Goal: Transaction & Acquisition: Purchase product/service

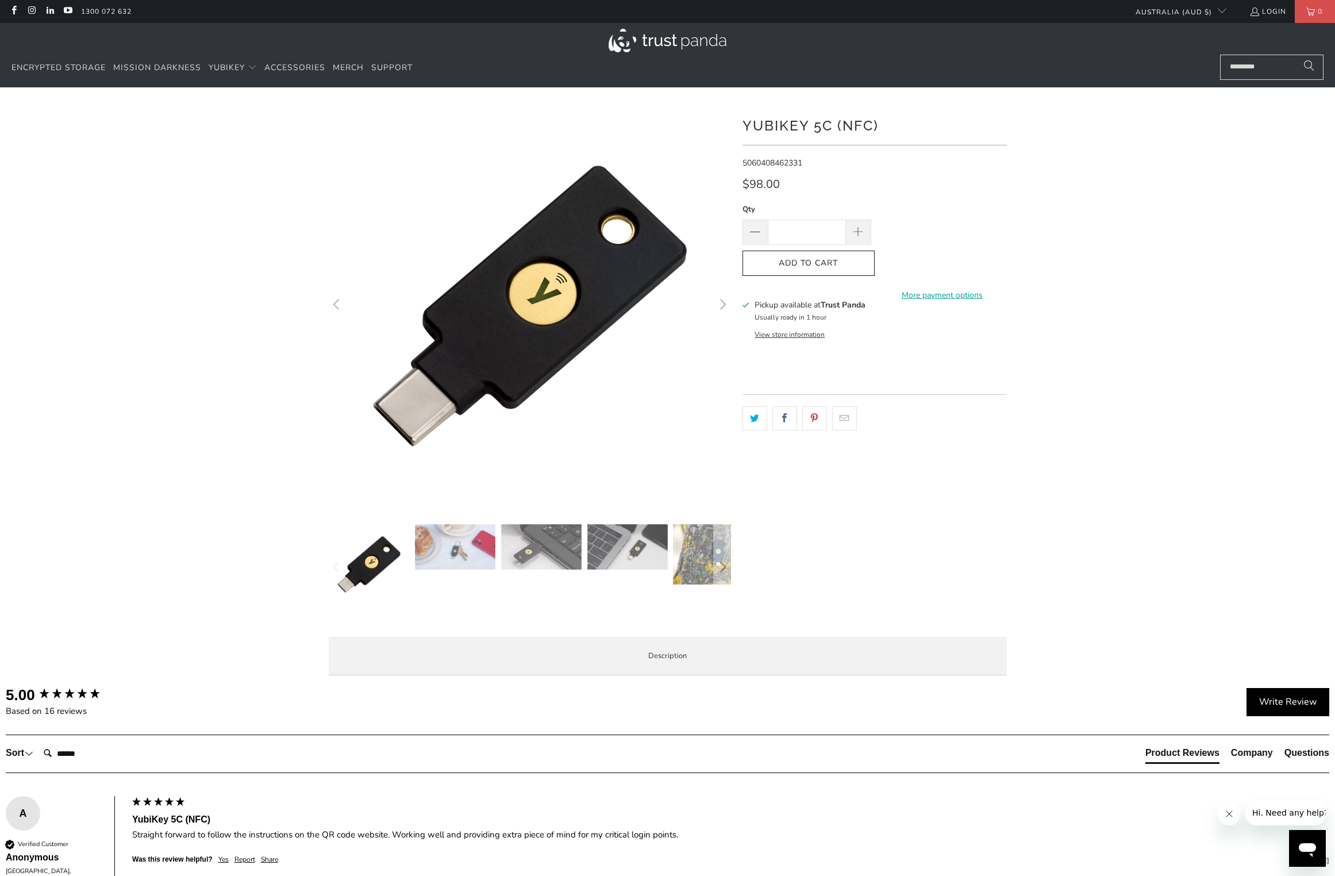
click at [820, 331] on button "View store information" at bounding box center [790, 334] width 70 height 9
click at [691, 561] on img at bounding box center [713, 554] width 80 height 60
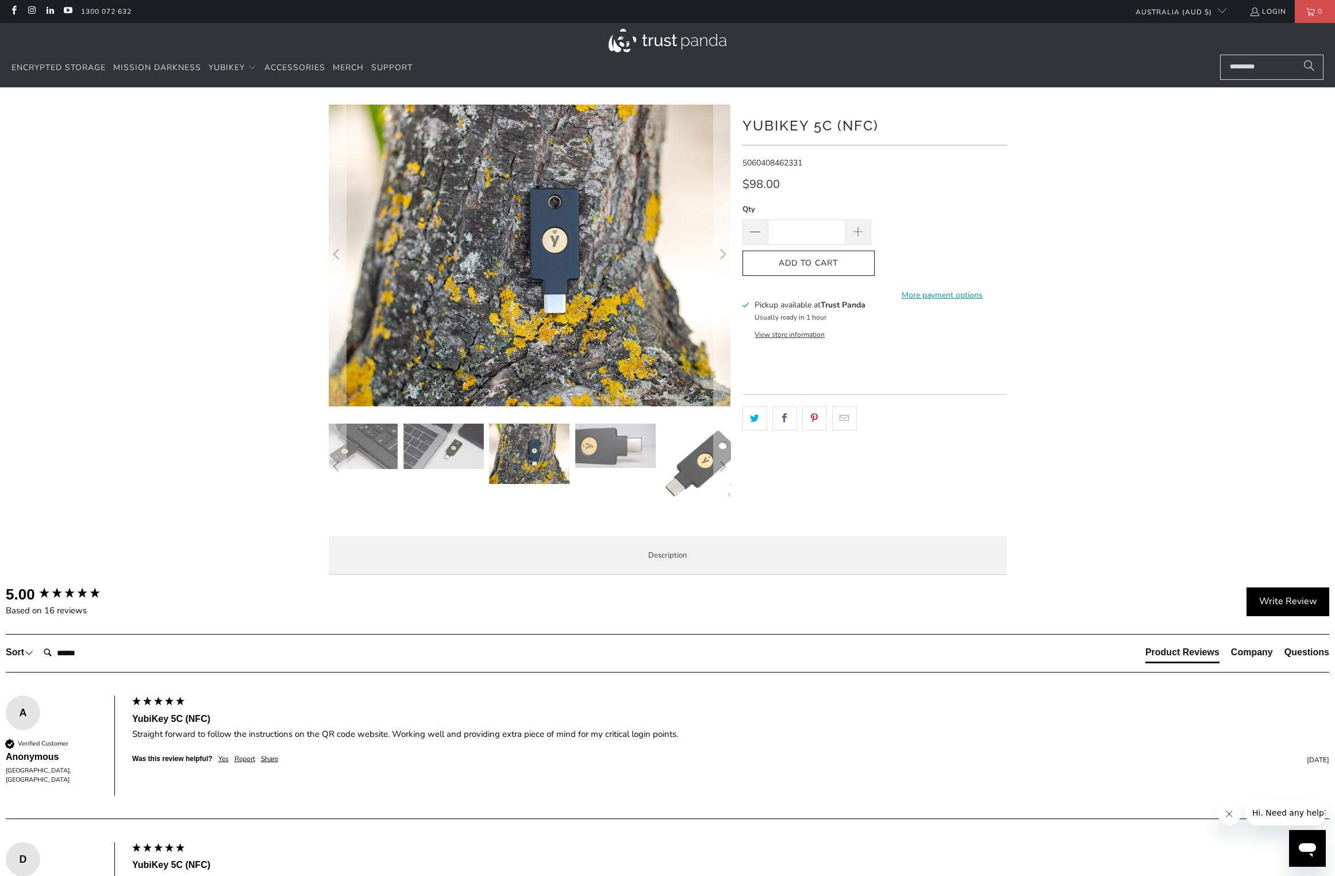
click at [522, 456] on img at bounding box center [529, 454] width 80 height 60
click at [460, 445] on img at bounding box center [443, 446] width 80 height 45
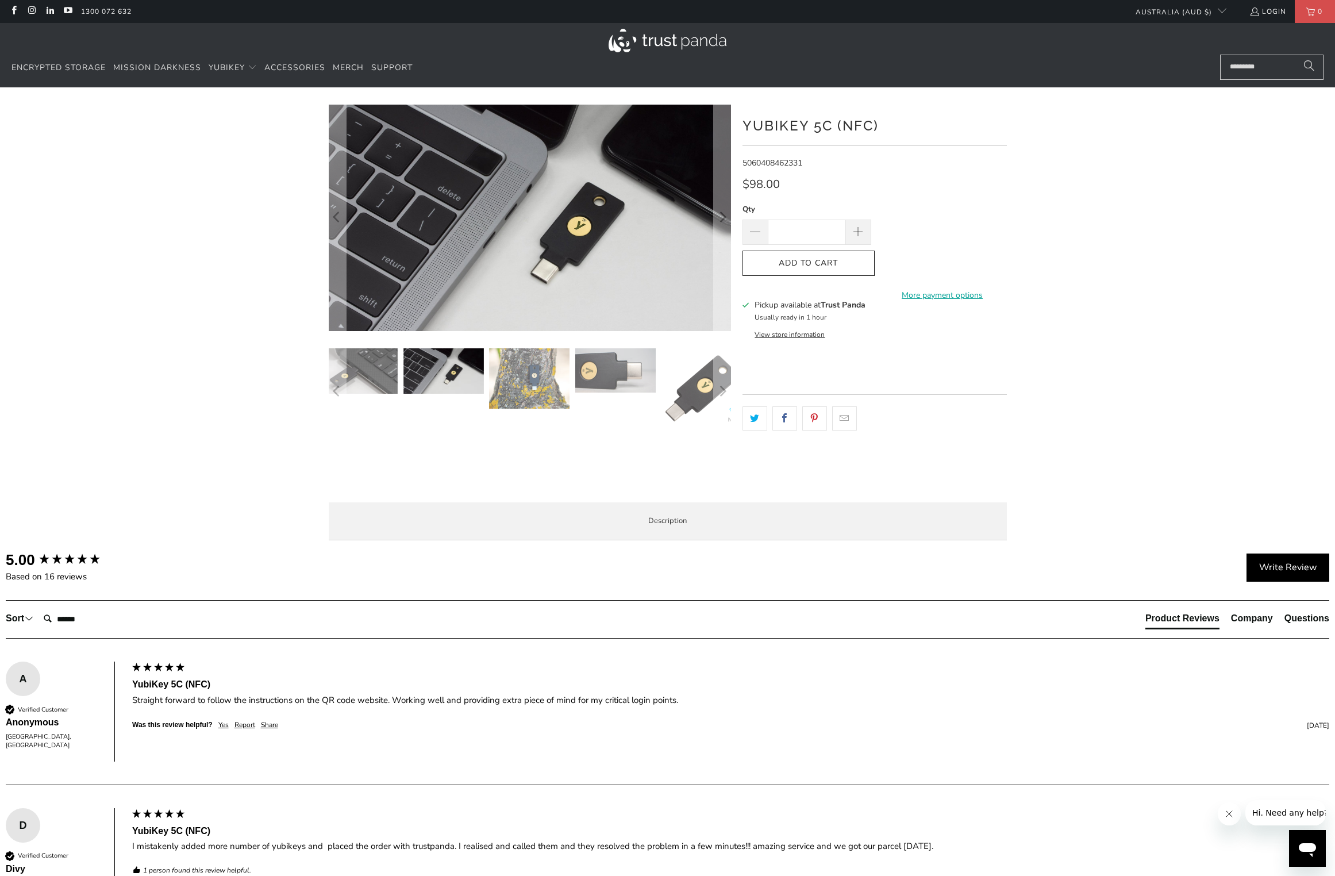
click at [371, 371] on img at bounding box center [357, 370] width 80 height 45
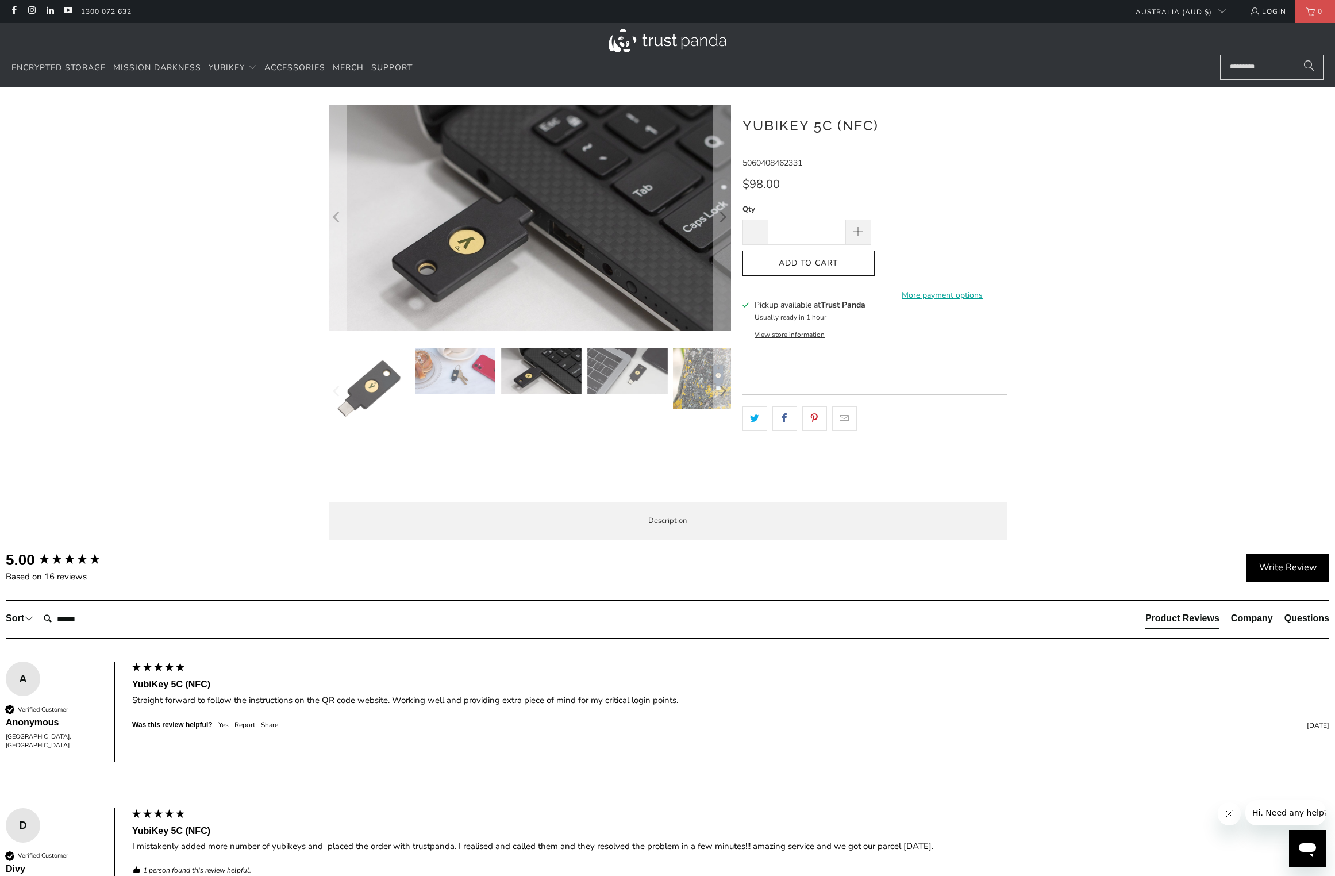
click at [457, 371] on img at bounding box center [455, 370] width 80 height 45
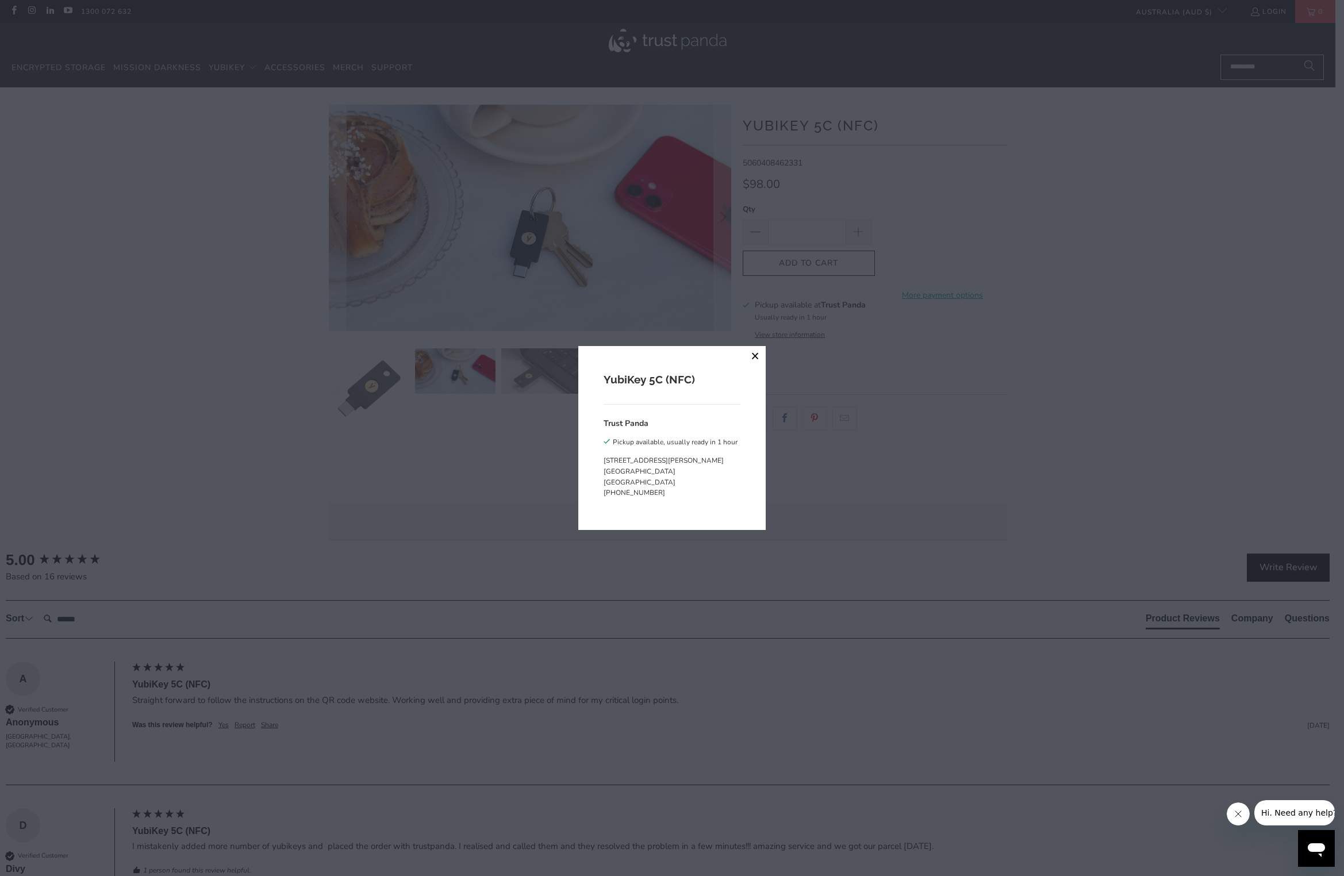
click at [752, 356] on button "close" at bounding box center [755, 356] width 21 height 21
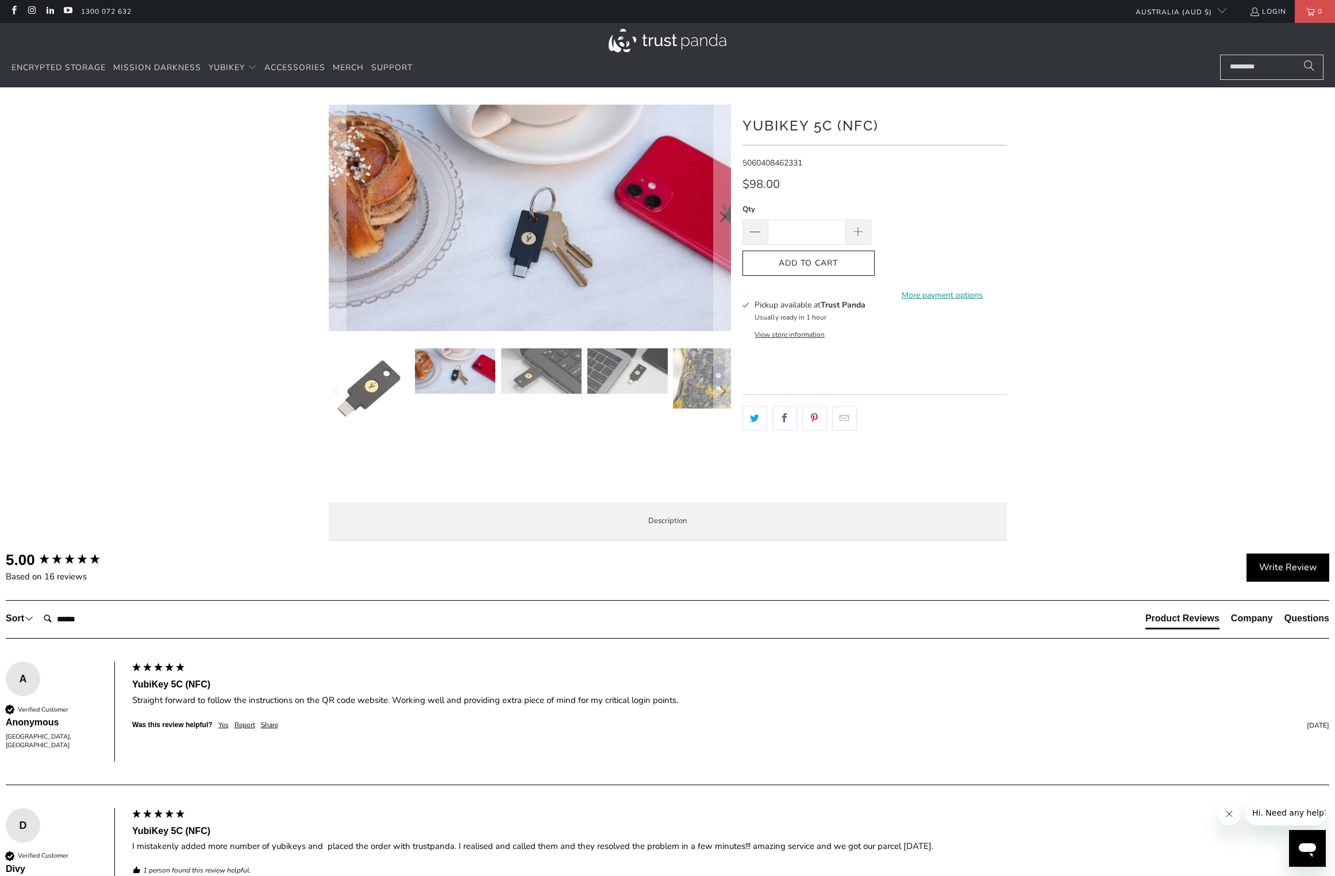
click at [453, 371] on img at bounding box center [455, 370] width 80 height 45
click at [525, 368] on img at bounding box center [541, 370] width 80 height 45
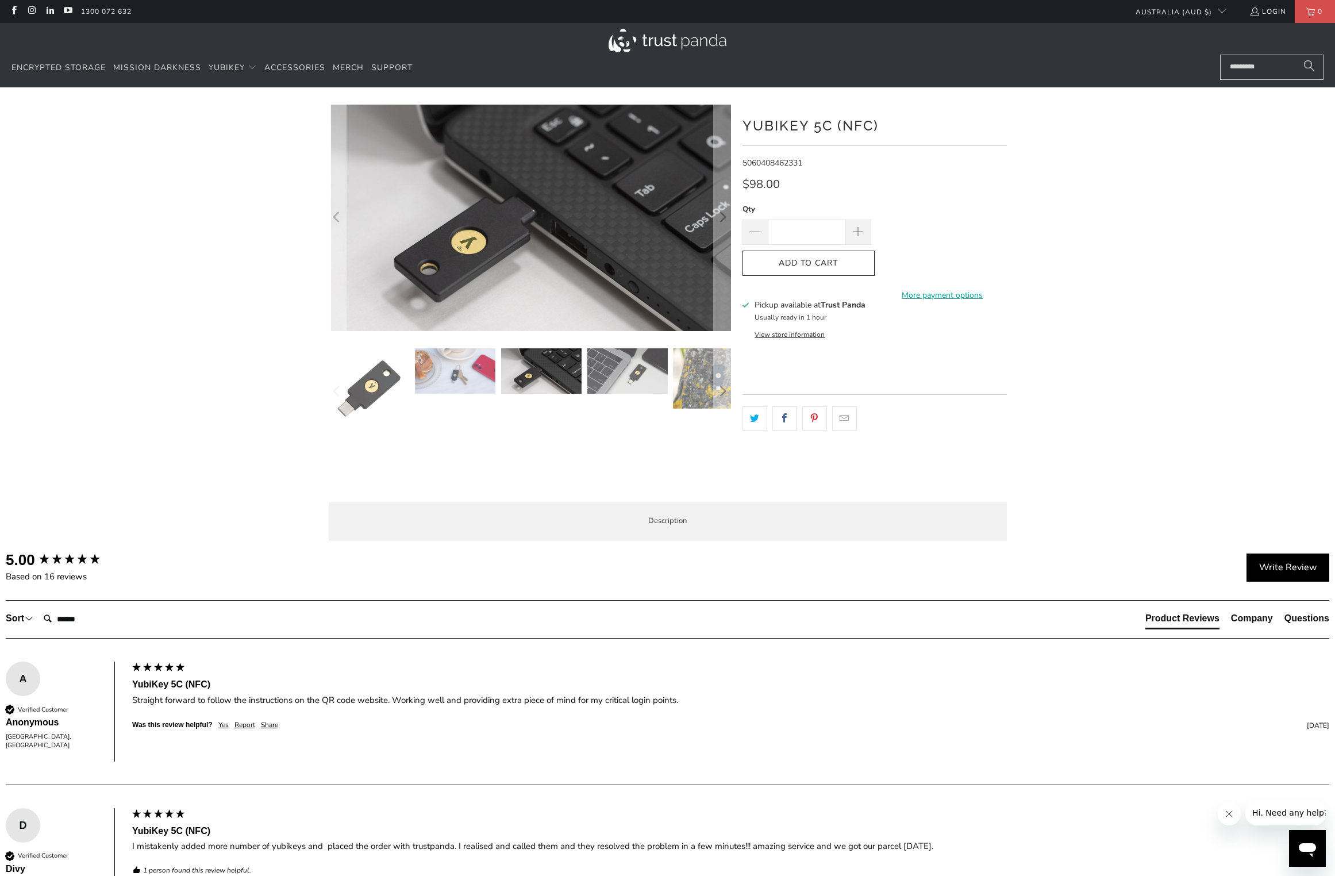
click at [443, 365] on img at bounding box center [455, 370] width 80 height 45
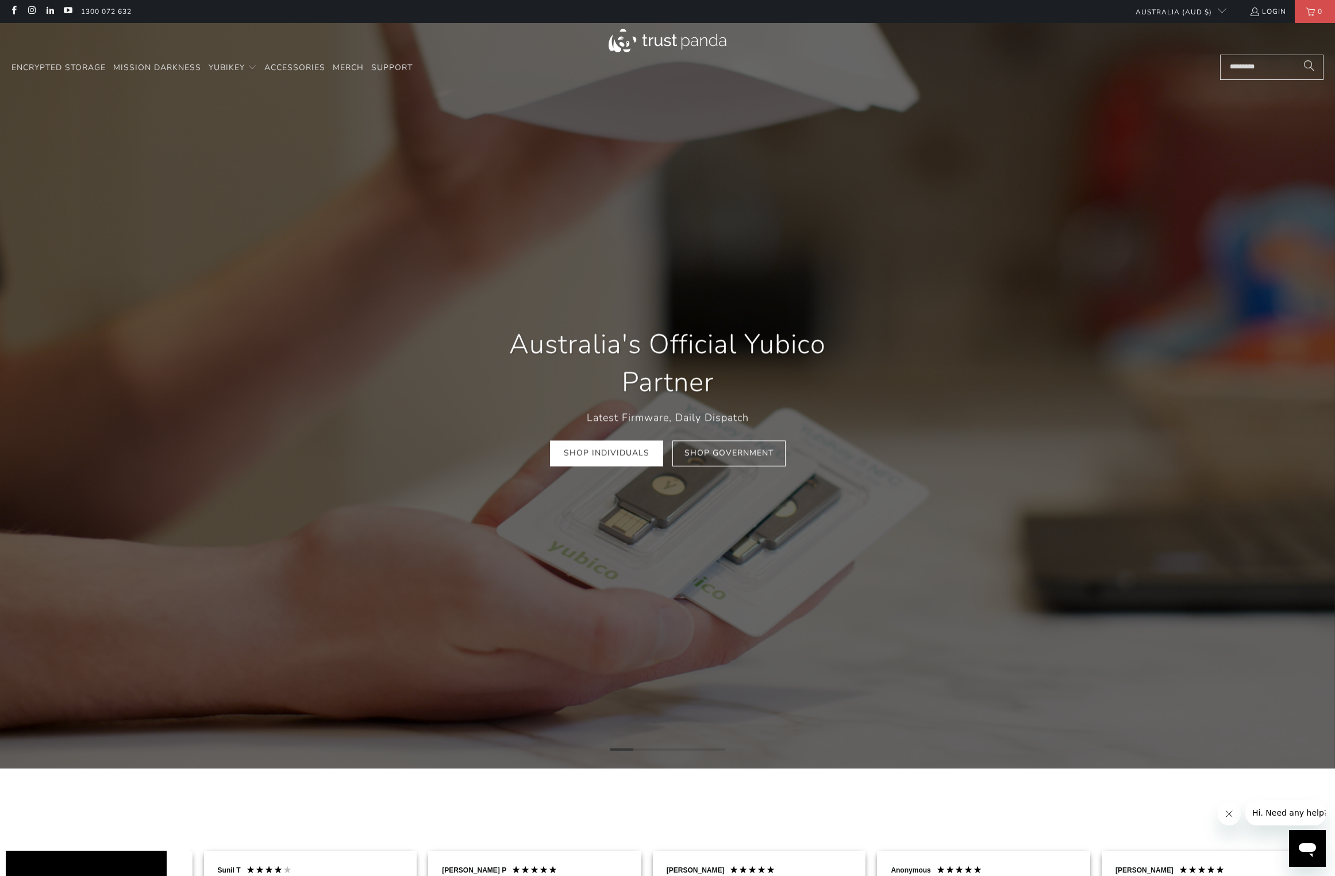
scroll to position [0, 225]
click at [157, 74] on link "Mission Darkness" at bounding box center [157, 68] width 88 height 27
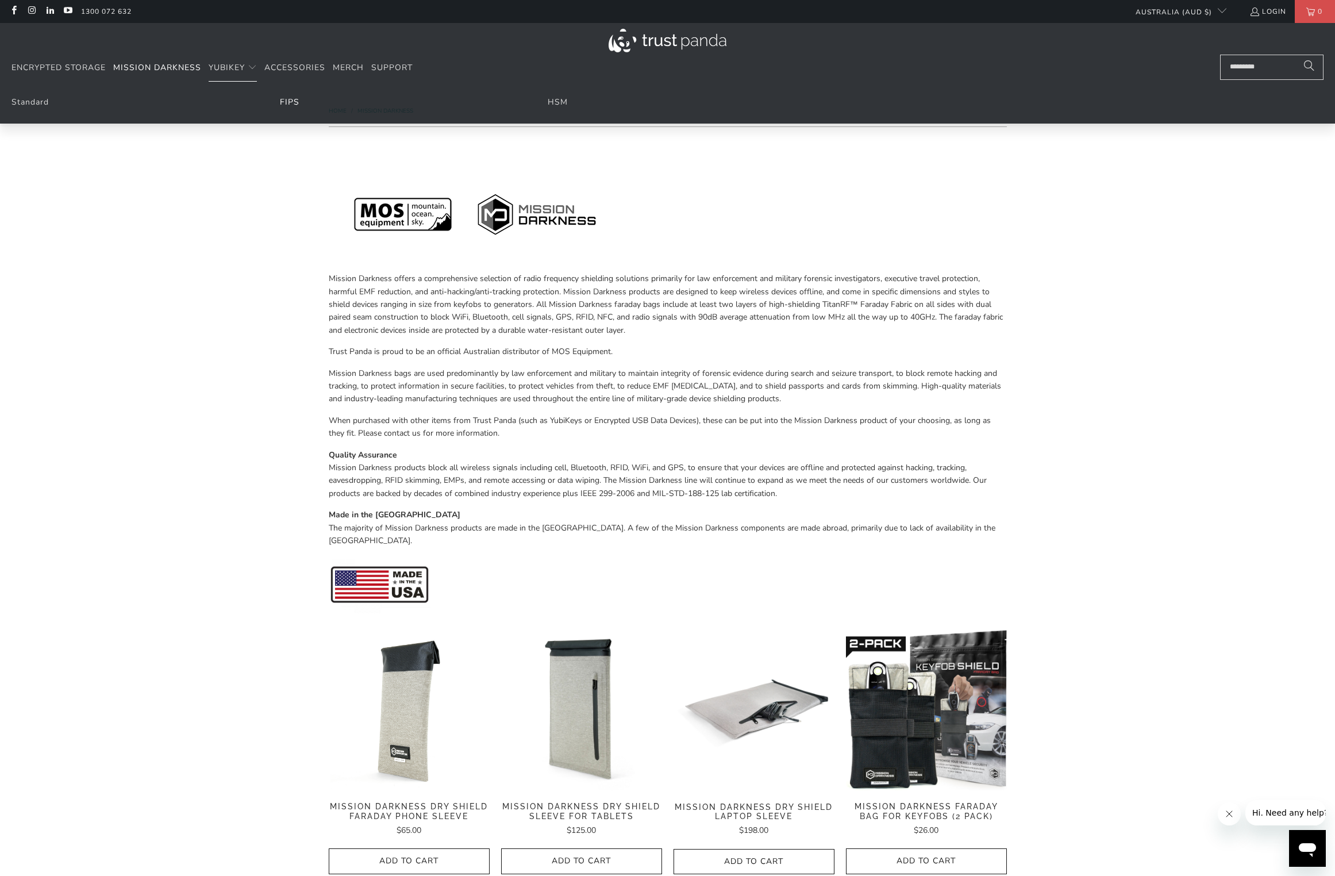
click at [296, 104] on link "FIPS" at bounding box center [290, 102] width 20 height 11
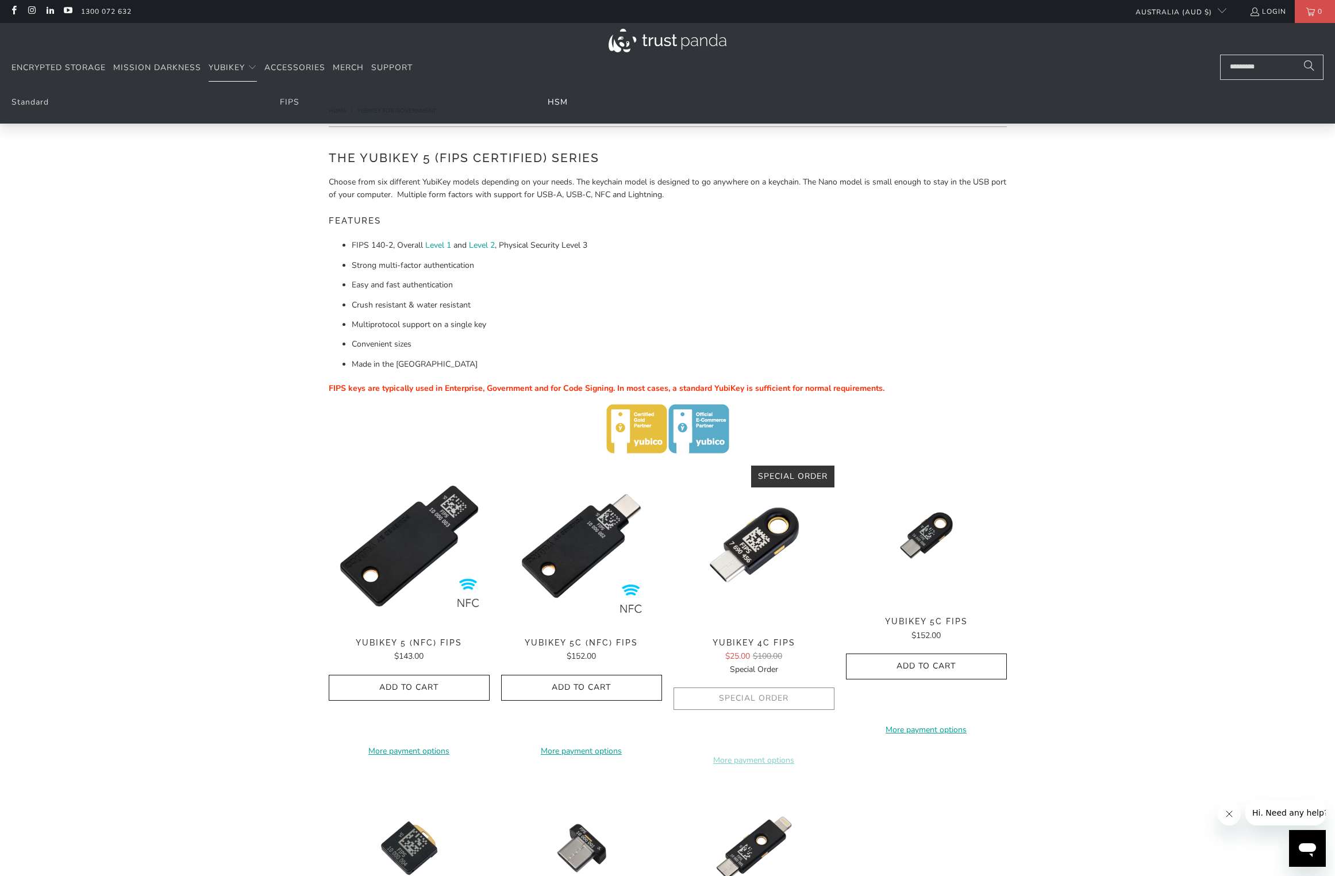
click at [560, 102] on link "HSM" at bounding box center [558, 102] width 20 height 11
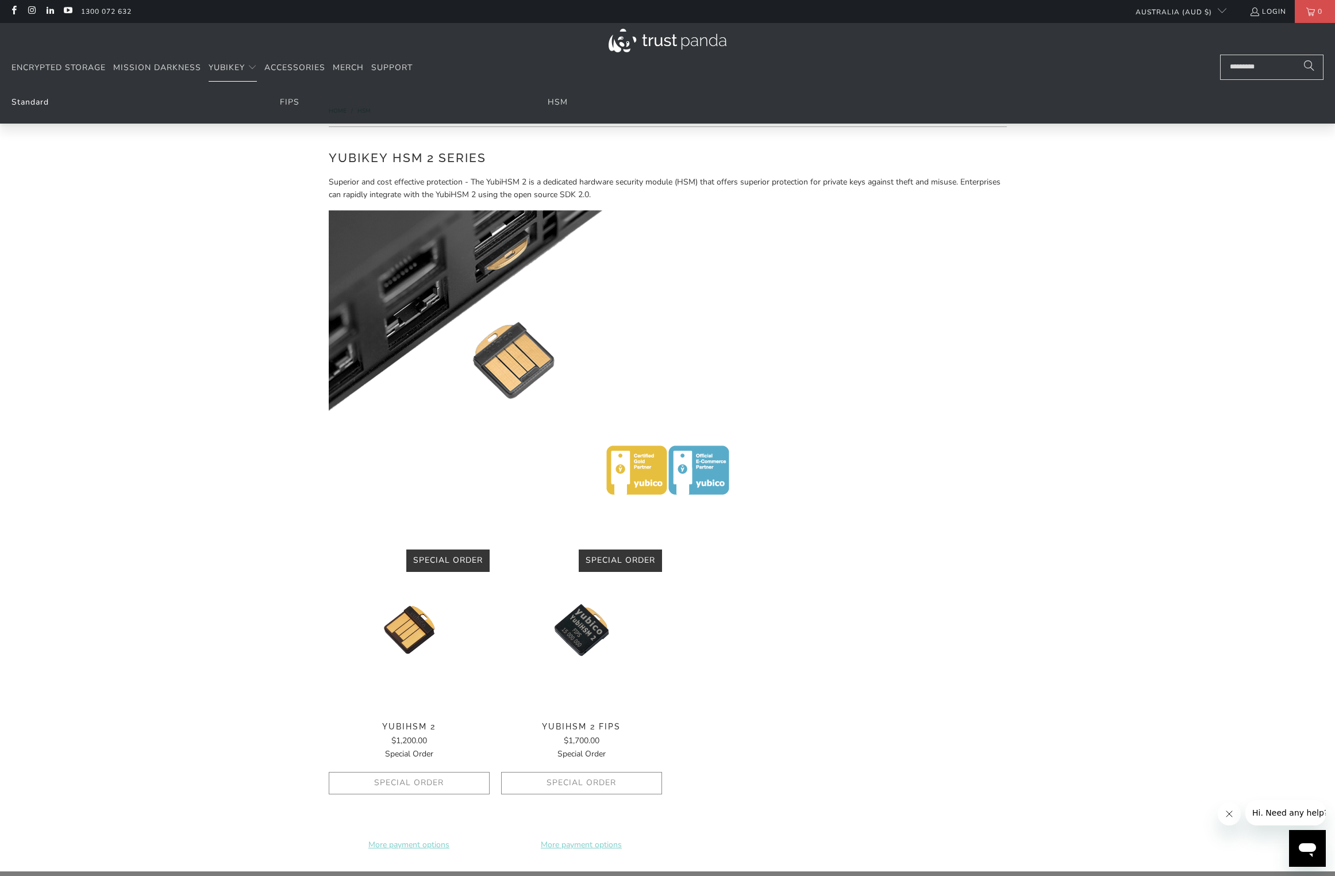
click at [18, 105] on link "Standard" at bounding box center [29, 102] width 37 height 11
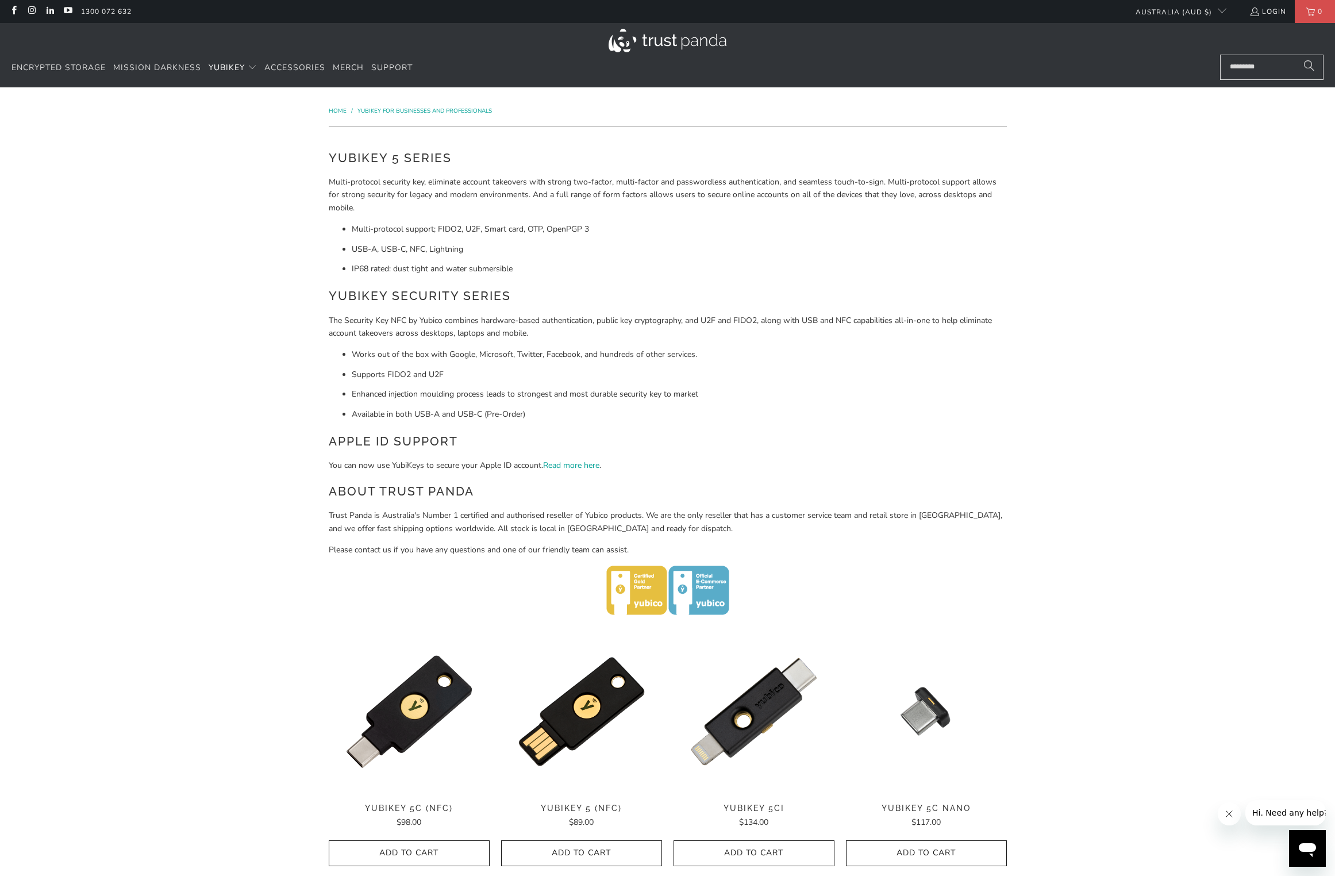
click at [965, 114] on div "Home / YubiKey for Businesses and Professionals" at bounding box center [668, 111] width 678 height 13
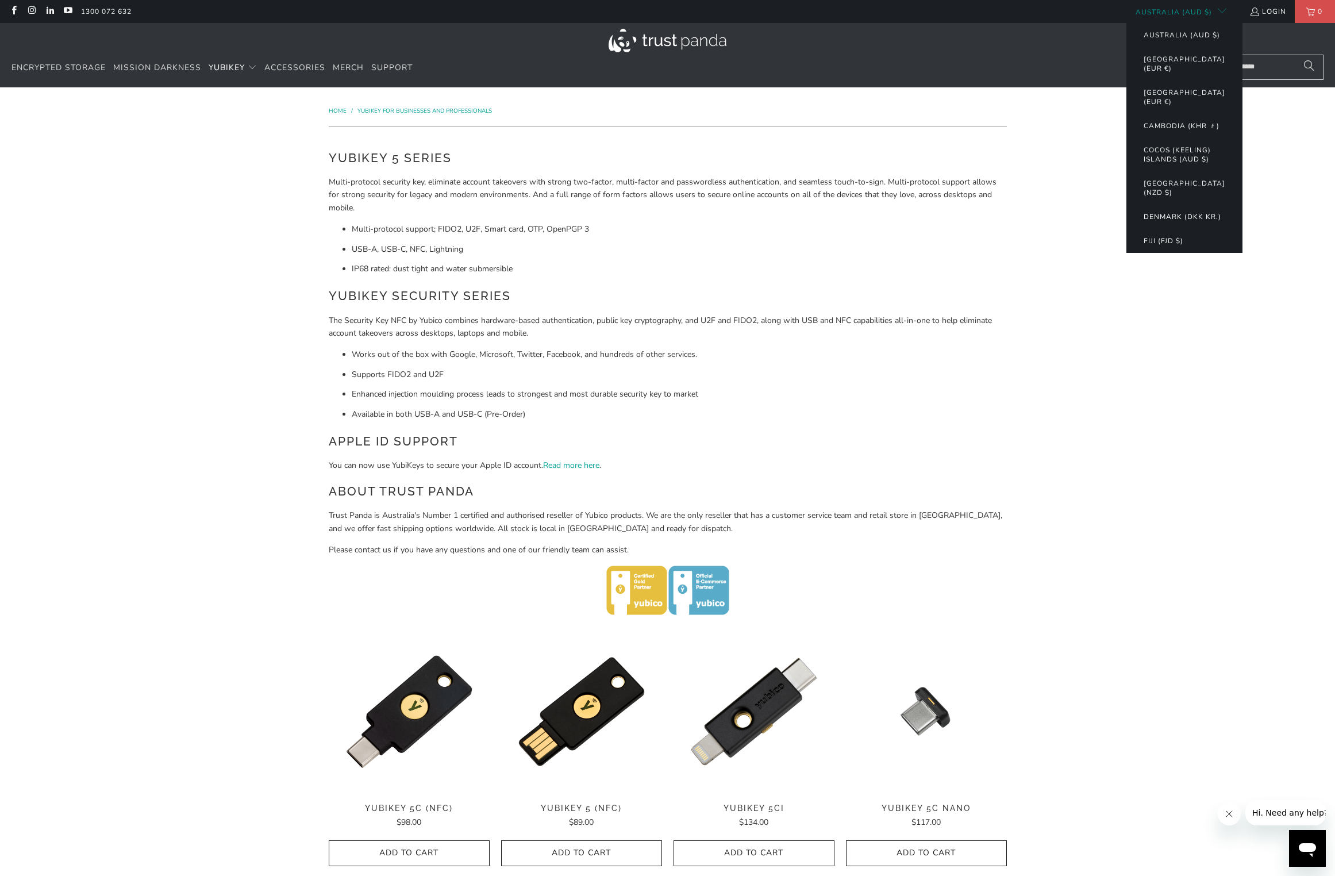
click at [1161, 221] on button "Denmark (DKK kr.)" at bounding box center [1182, 217] width 101 height 24
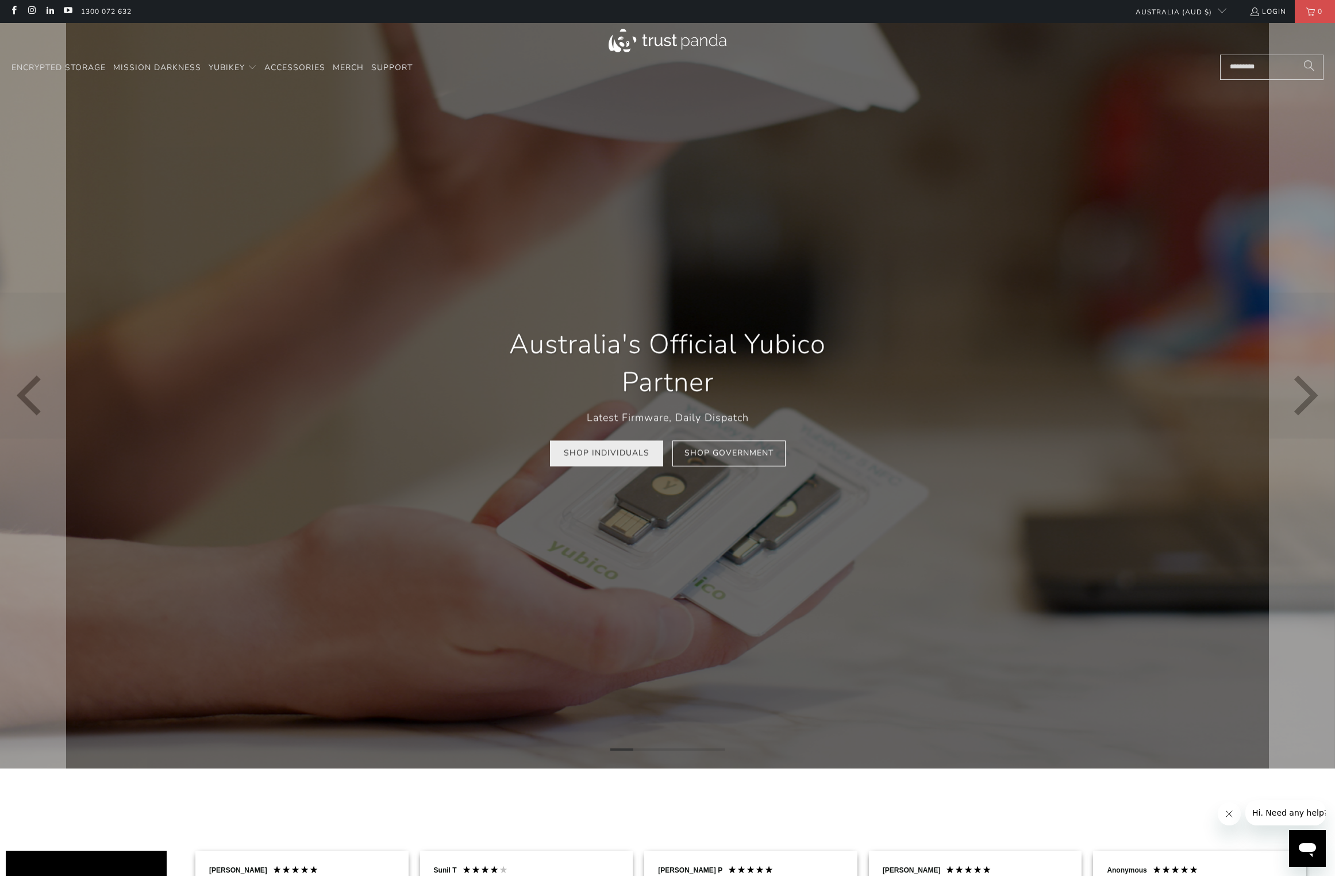
click at [615, 453] on link "Shop Individuals" at bounding box center [606, 454] width 113 height 26
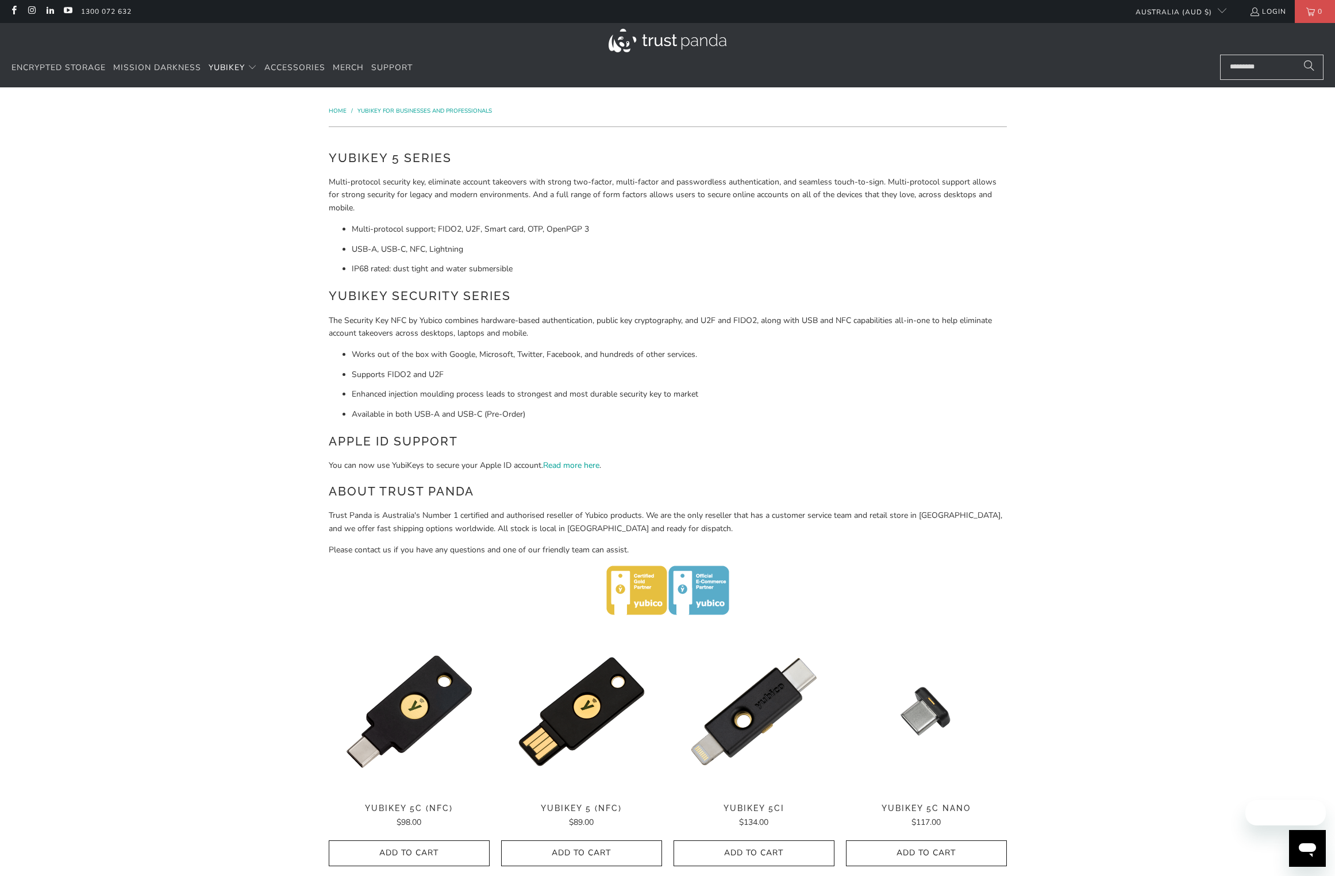
click at [186, 450] on div "Home / [PERSON_NAME] for Businesses and Professionals YubiKey 5 Series Multi-pr…" at bounding box center [667, 823] width 1335 height 1472
click at [703, 589] on img at bounding box center [667, 590] width 123 height 49
click at [648, 589] on img at bounding box center [667, 590] width 123 height 49
click at [900, 566] on p at bounding box center [668, 592] width 678 height 53
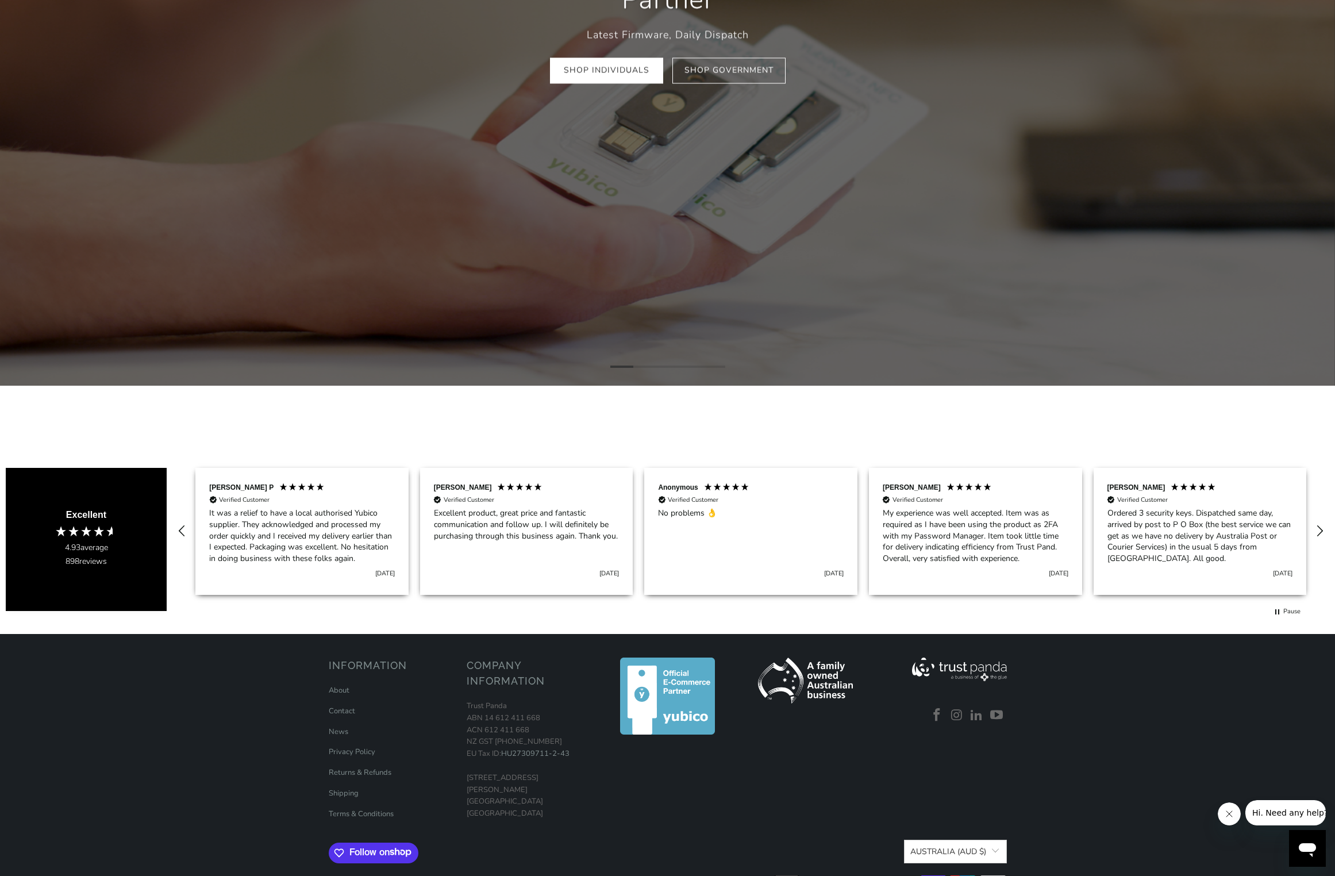
scroll to position [418, 0]
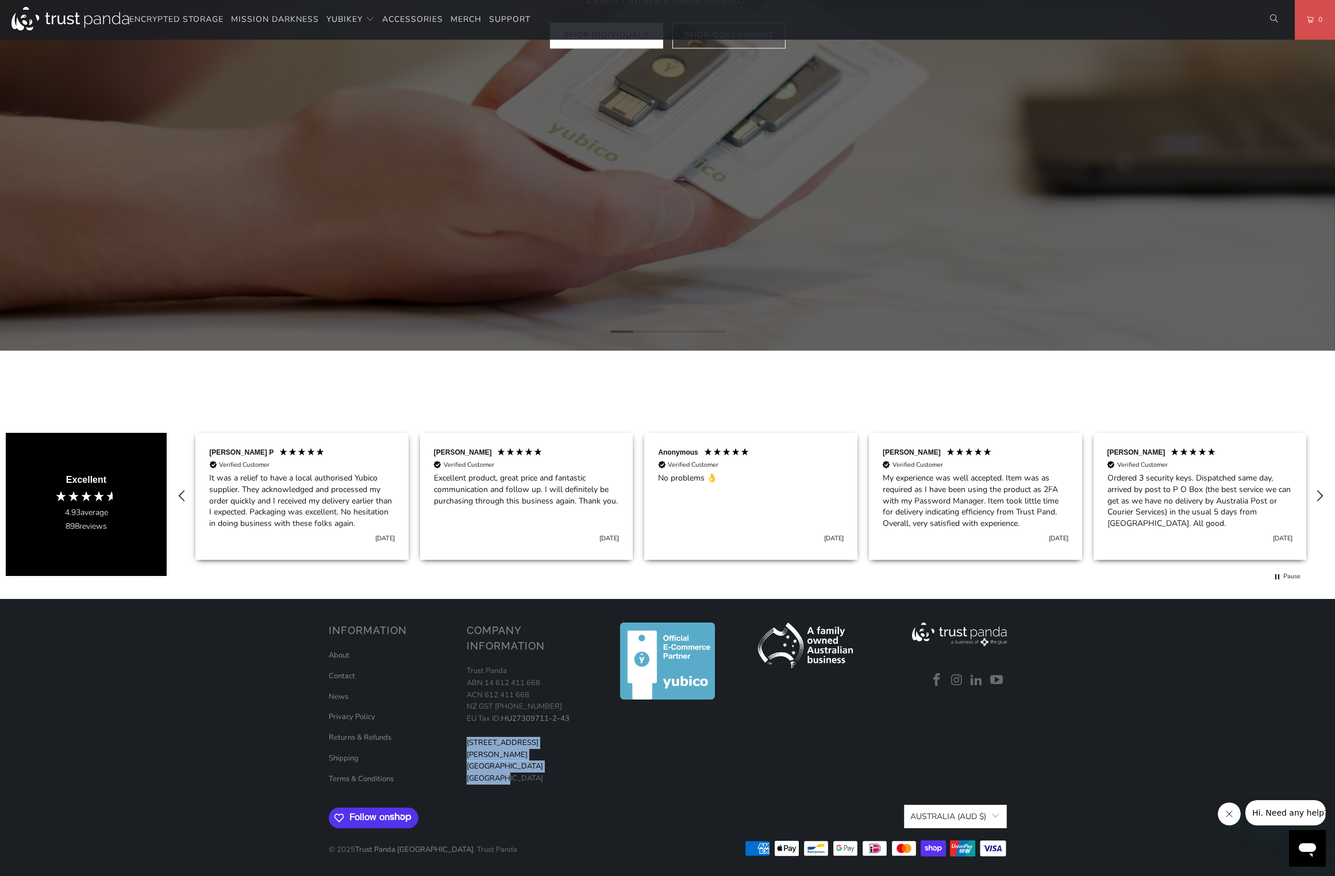
drag, startPoint x: 467, startPoint y: 744, endPoint x: 521, endPoint y: 770, distance: 59.9
click at [521, 770] on p "Trust Panda ABN 14 612 411 668 ACN 612 411 668 NZ GST 126-344-651 EU Tax ID: HU…" at bounding box center [530, 725] width 126 height 120
copy p "19 David Ave North Ryde NSW 2113 Australia"
click at [762, 747] on div at bounding box center [806, 707] width 126 height 171
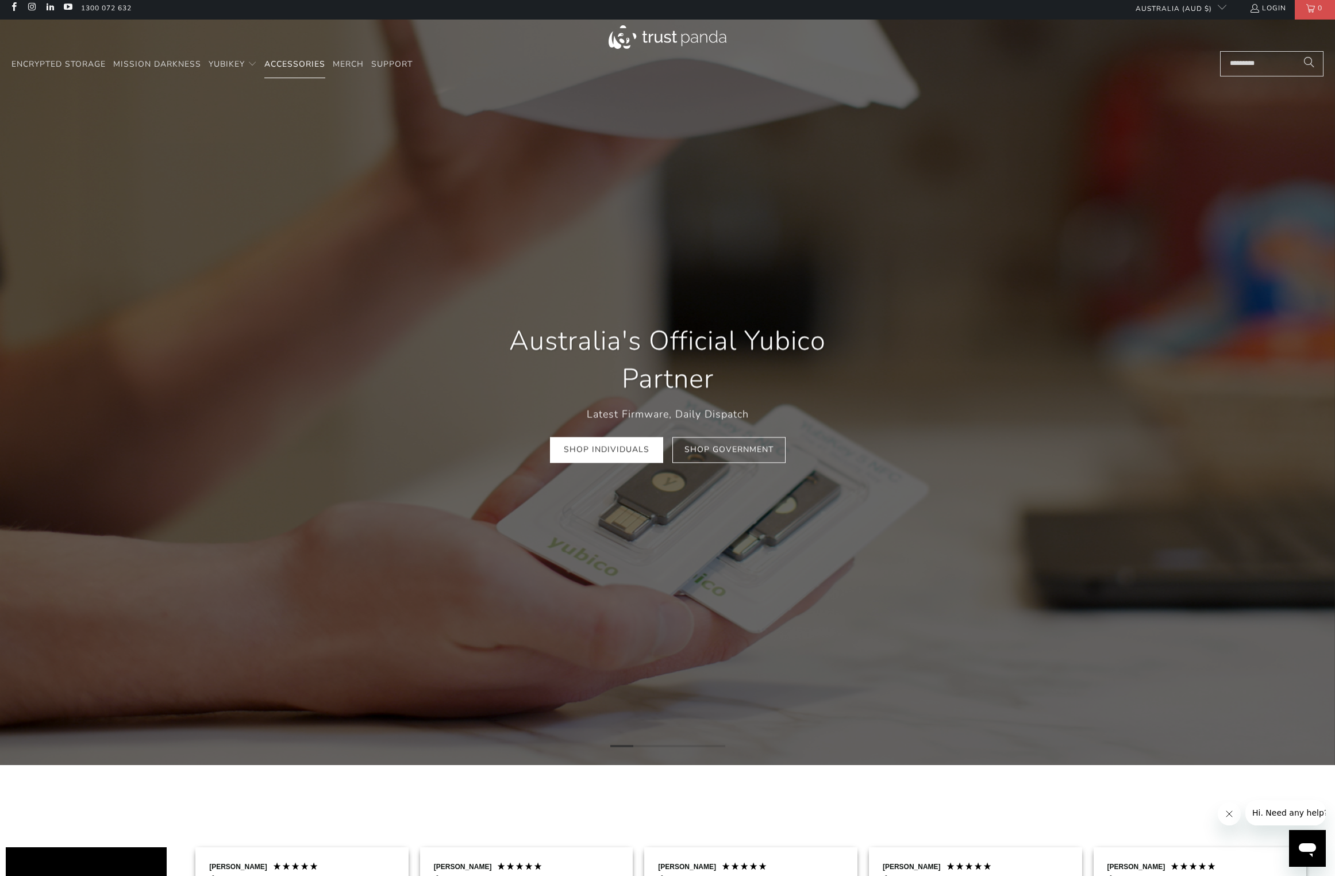
scroll to position [0, 0]
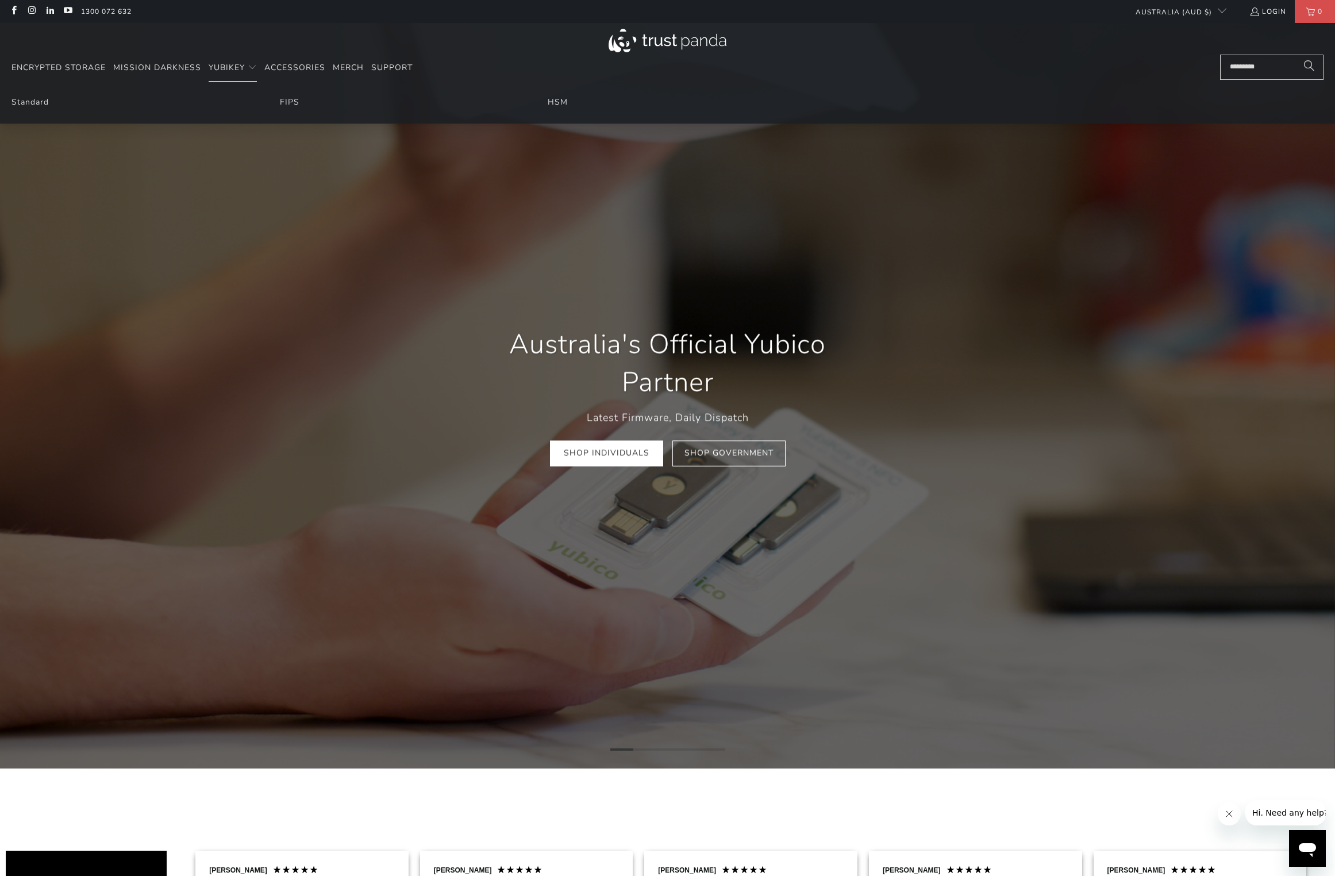
click at [121, 107] on li "Standard" at bounding box center [131, 102] width 240 height 13
click at [21, 100] on link "Standard" at bounding box center [29, 102] width 37 height 11
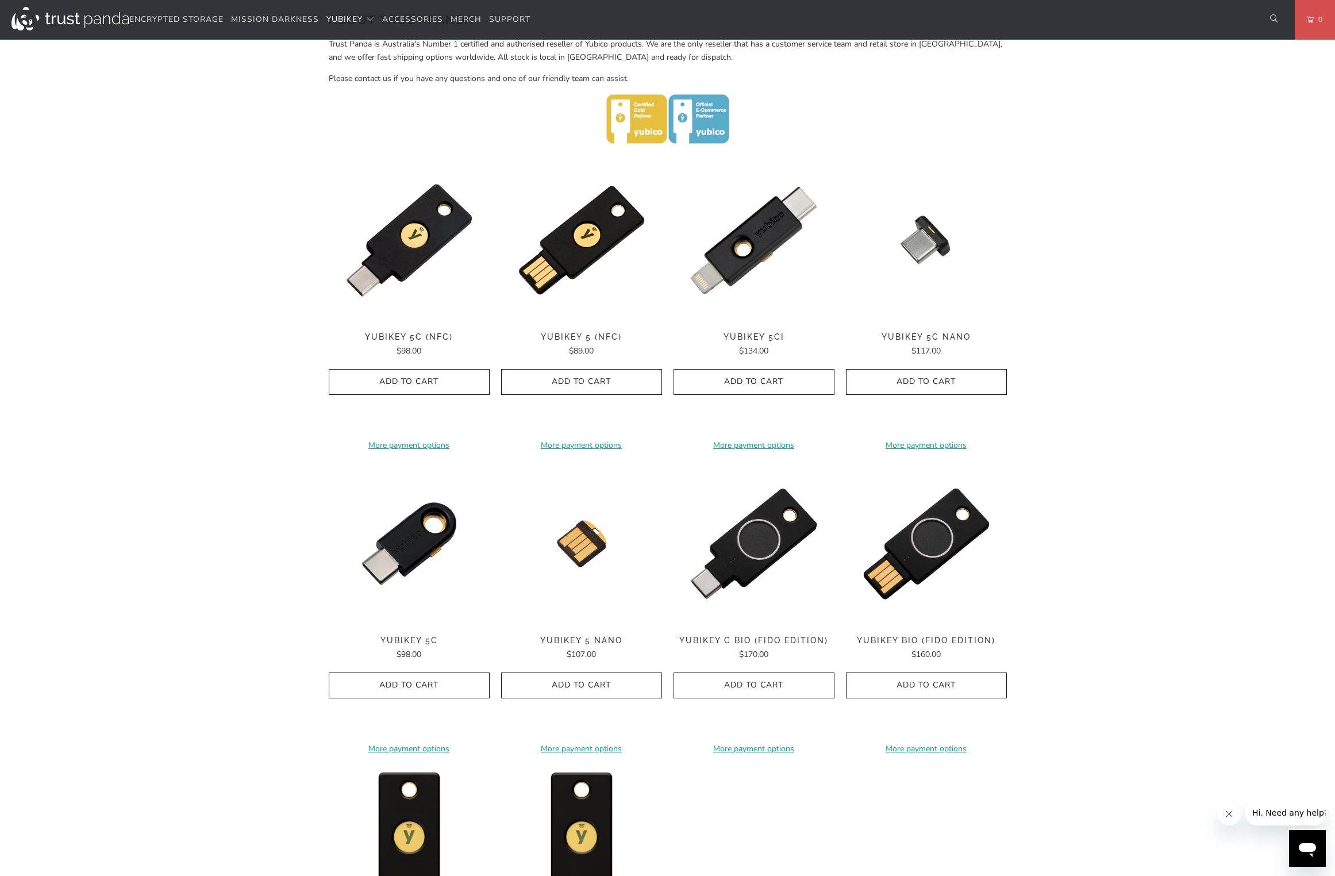
scroll to position [460, 0]
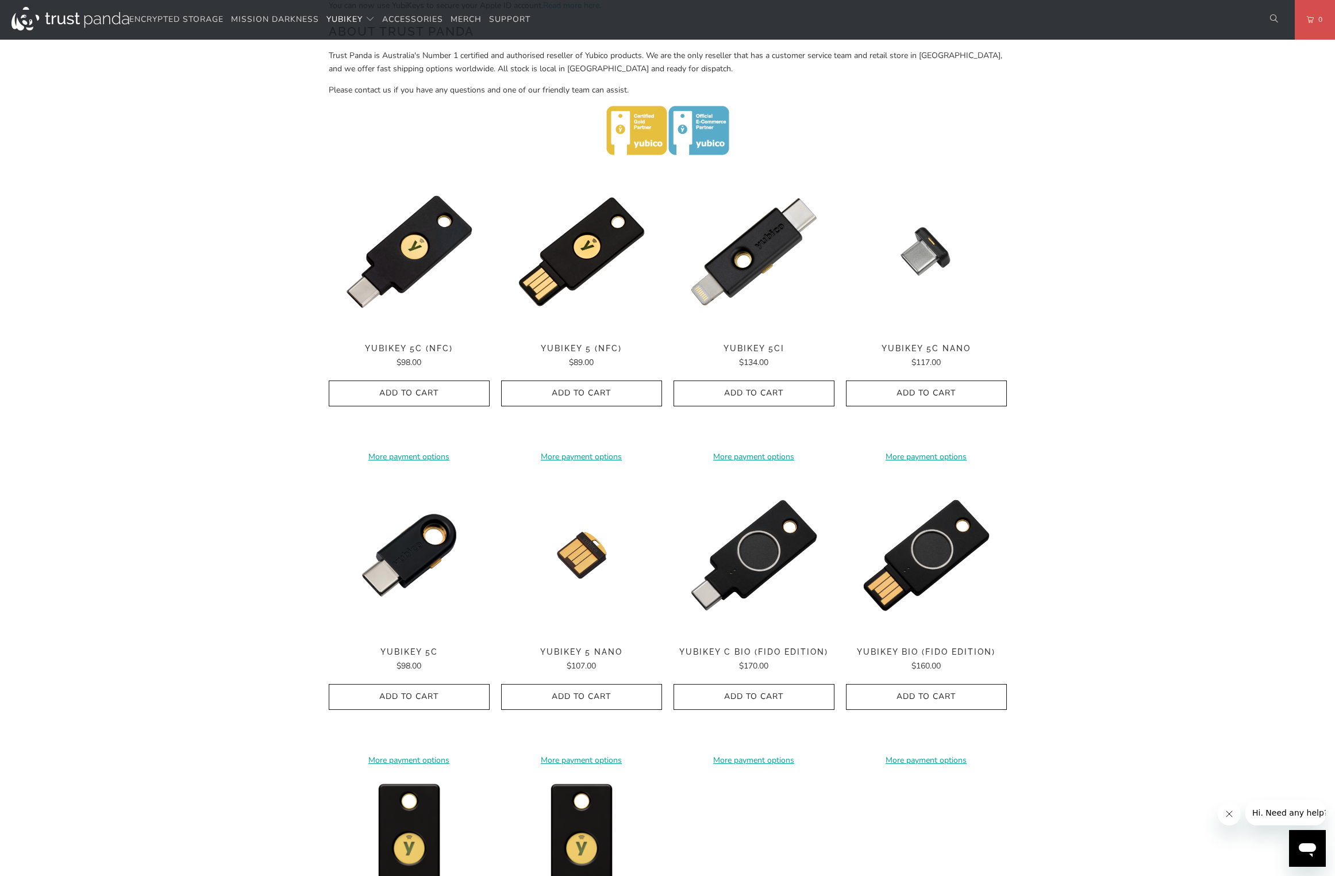
click at [1166, 190] on div "Home / YubiKey for Businesses and Professionals YubiKey 5 Series Multi-protocol…" at bounding box center [667, 364] width 1335 height 1472
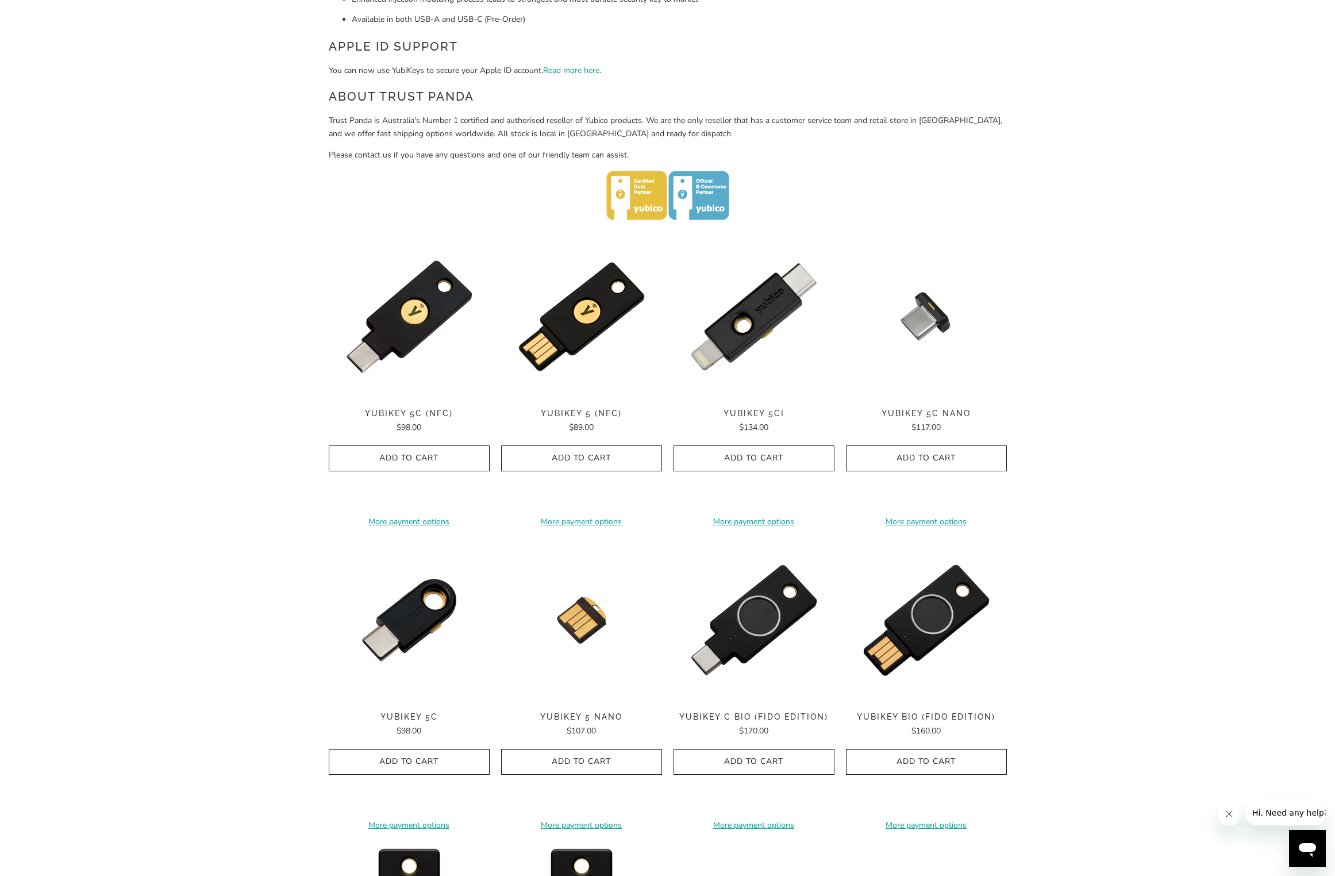
scroll to position [517, 0]
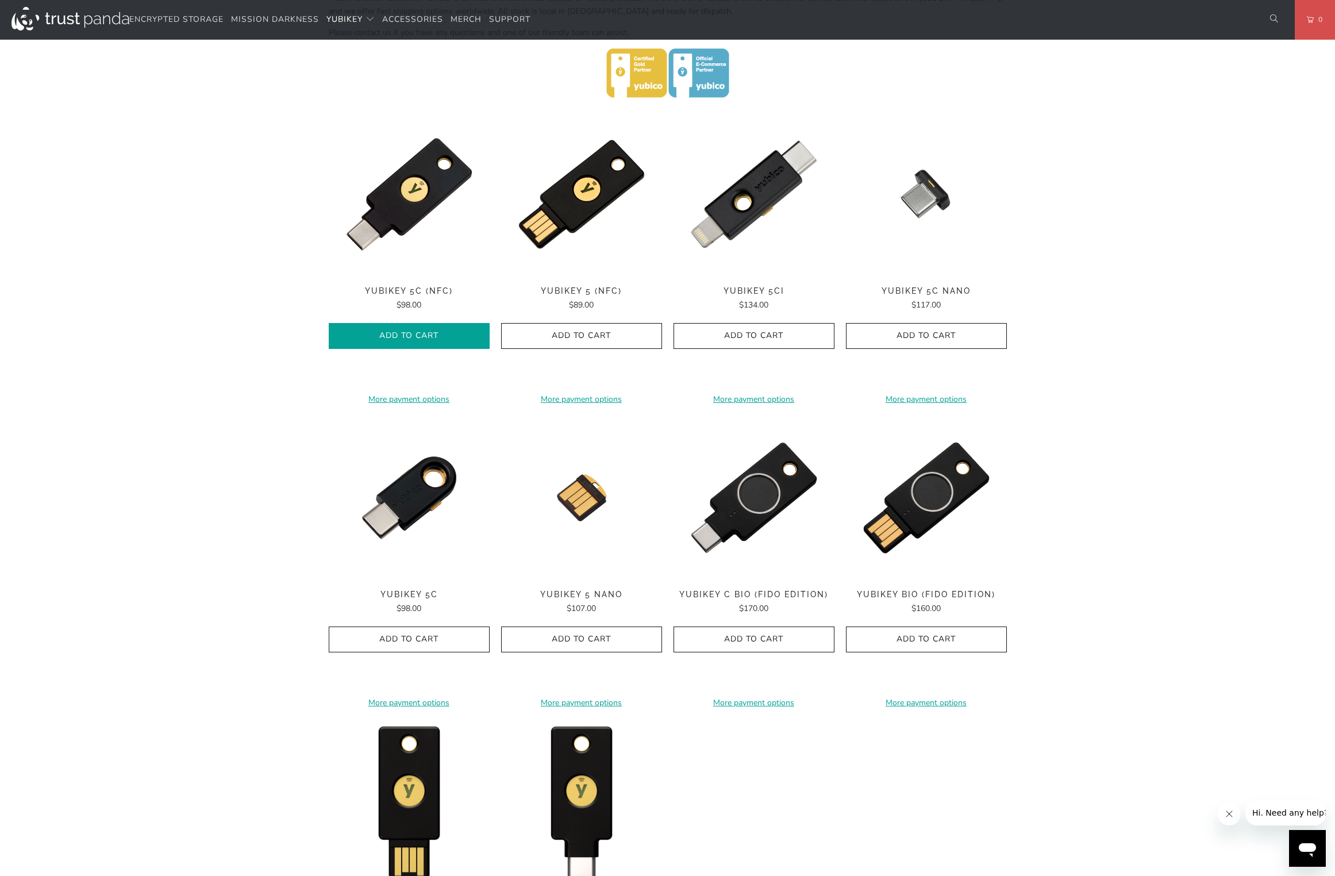
click at [414, 332] on icon "button" at bounding box center [409, 336] width 18 height 18
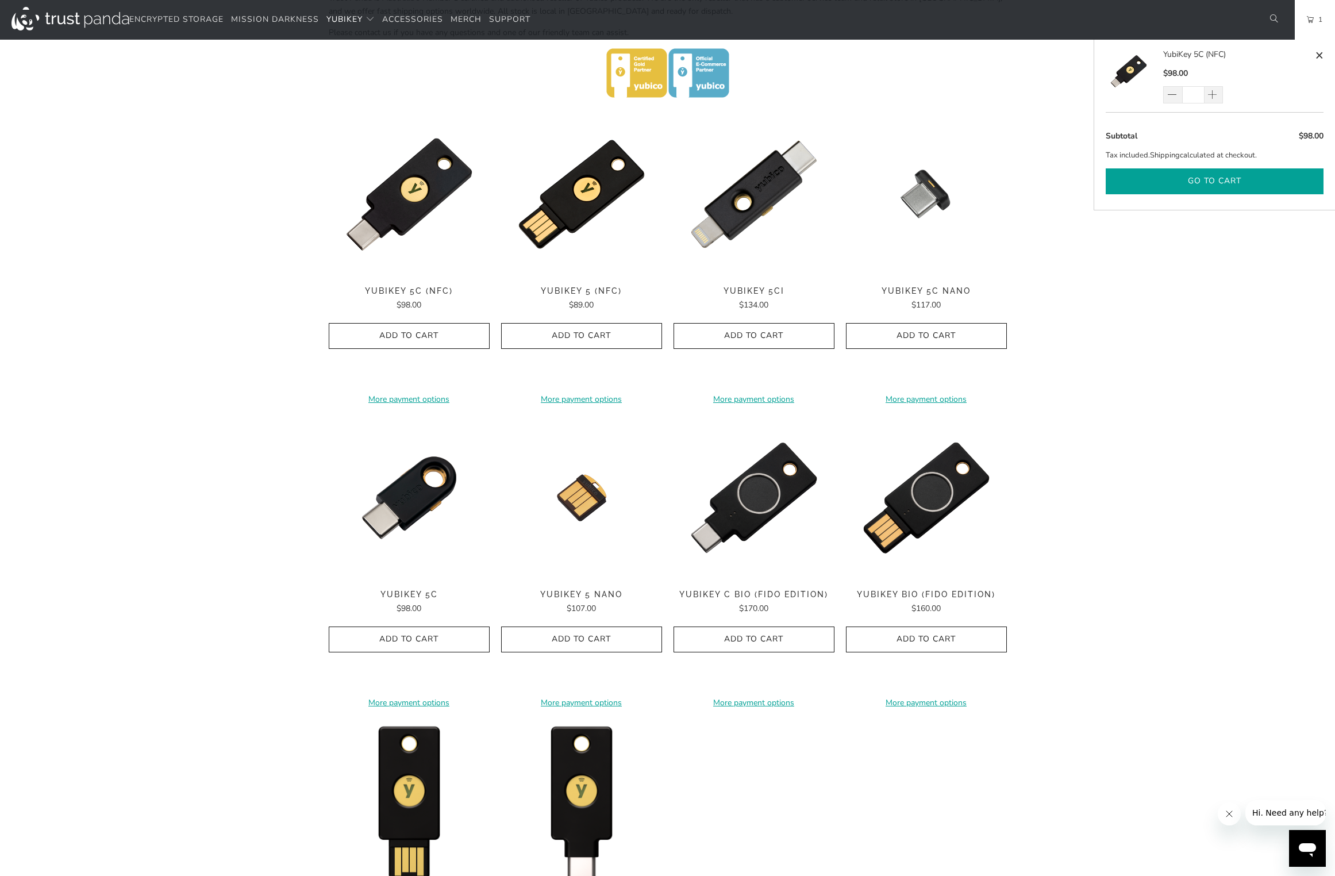
click at [1246, 183] on button "Go to cart" at bounding box center [1215, 181] width 218 height 26
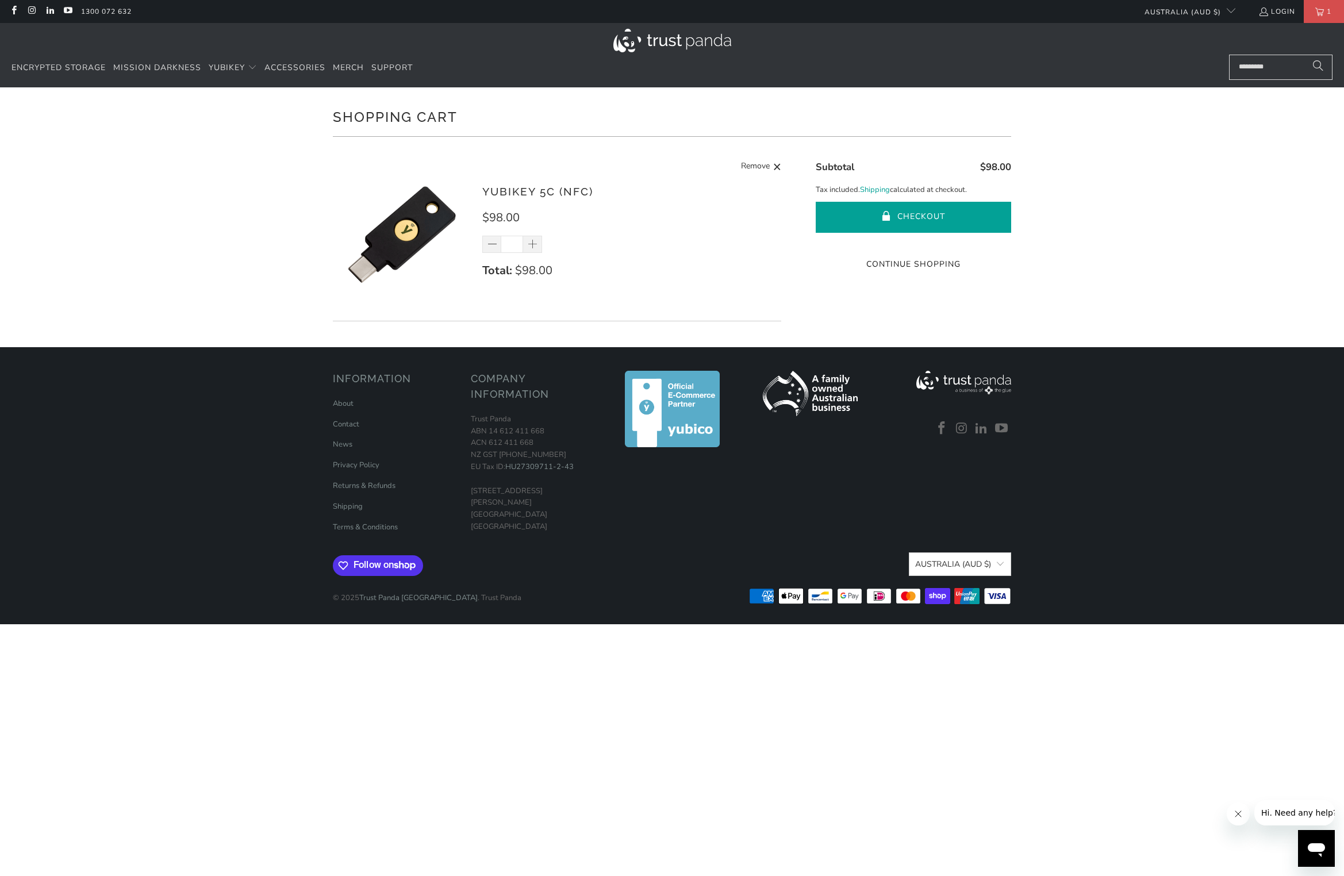
click at [914, 212] on button "Checkout" at bounding box center [913, 217] width 195 height 31
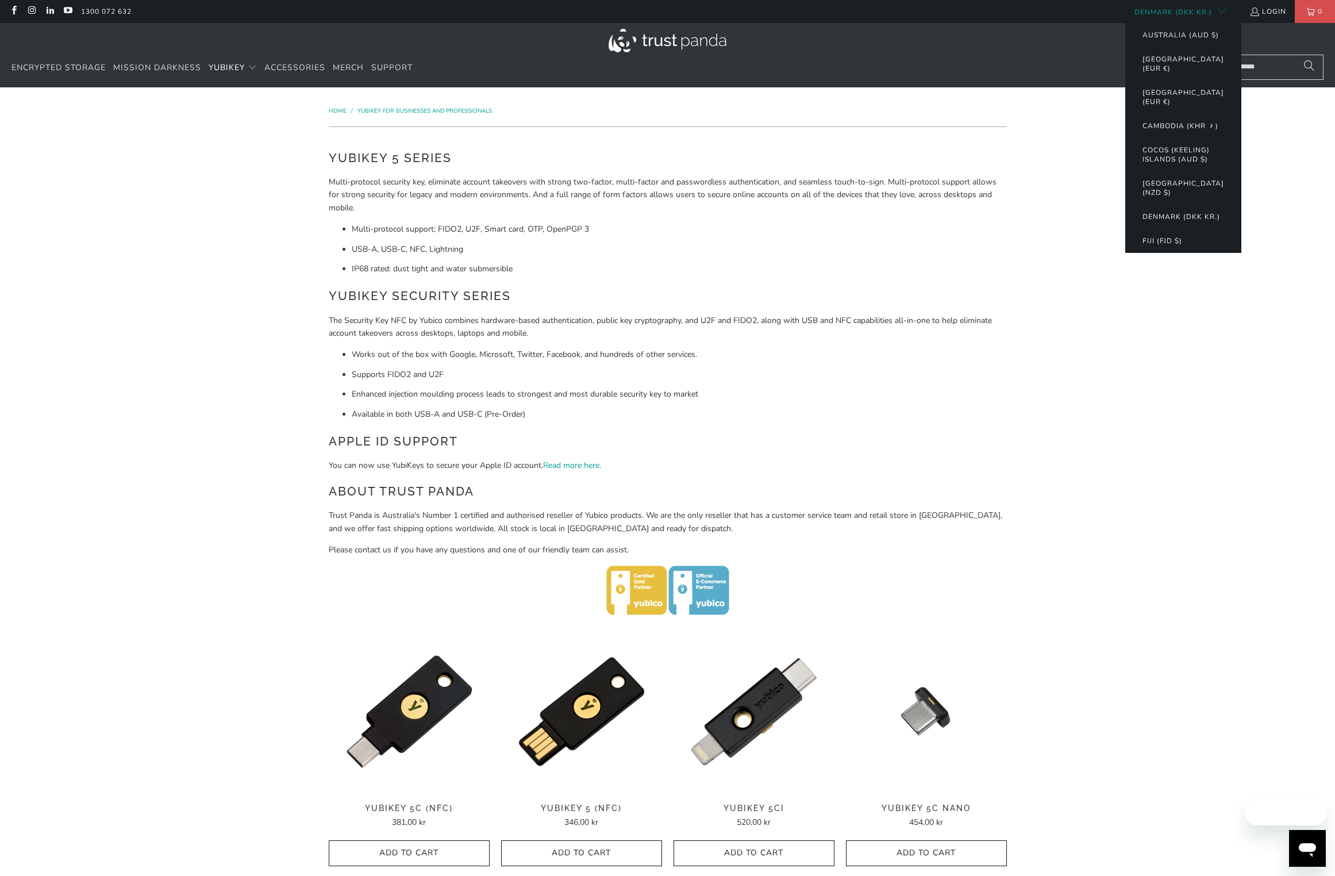
click at [1157, 9] on button "Denmark (DKK kr.)" at bounding box center [1175, 11] width 101 height 23
click at [1163, 36] on button "Australia (AUD $)" at bounding box center [1180, 35] width 99 height 24
